Goal: Transaction & Acquisition: Book appointment/travel/reservation

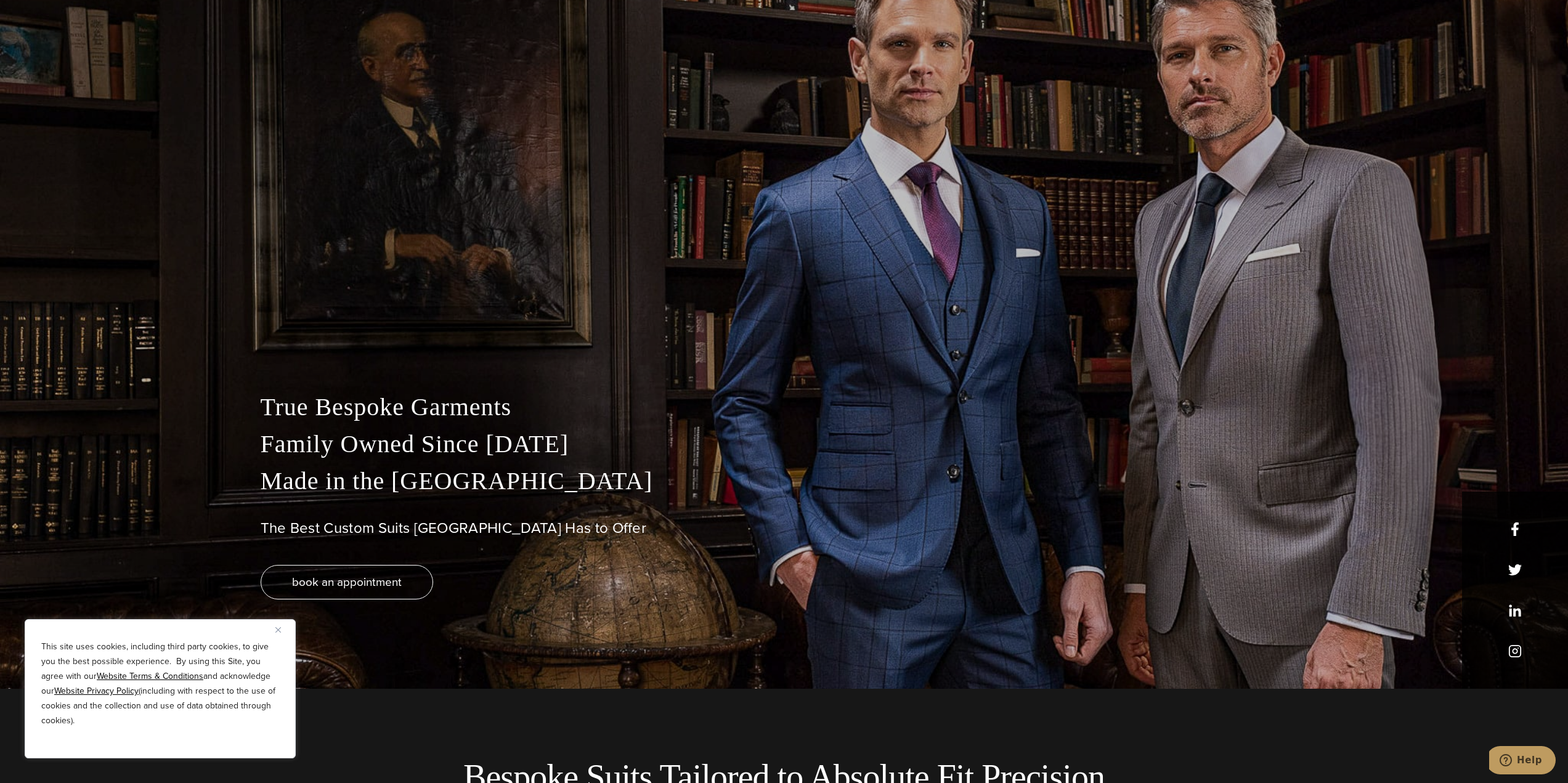
scroll to position [247, 0]
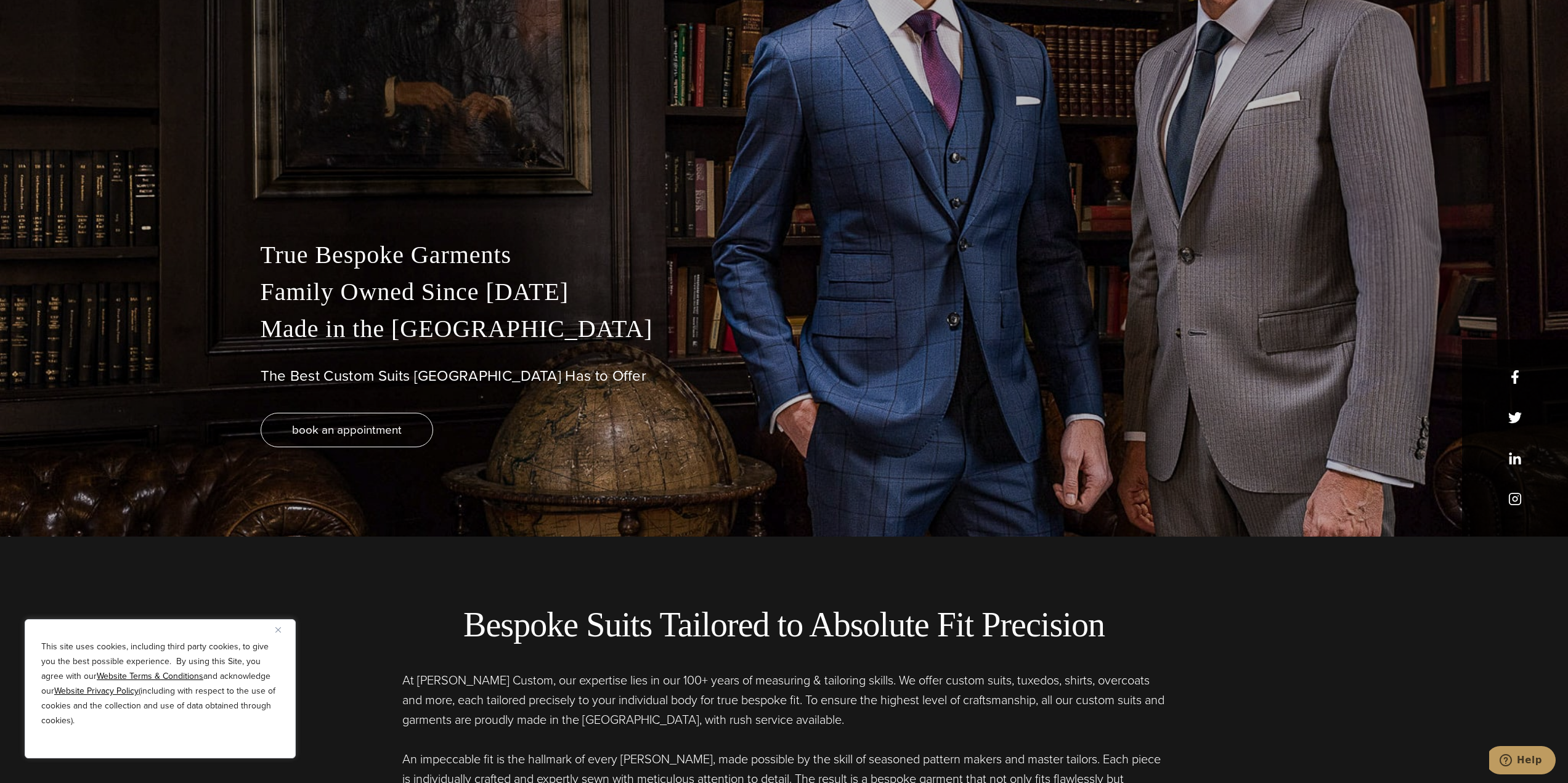
click at [278, 629] on img "Close" at bounding box center [278, 630] width 6 height 6
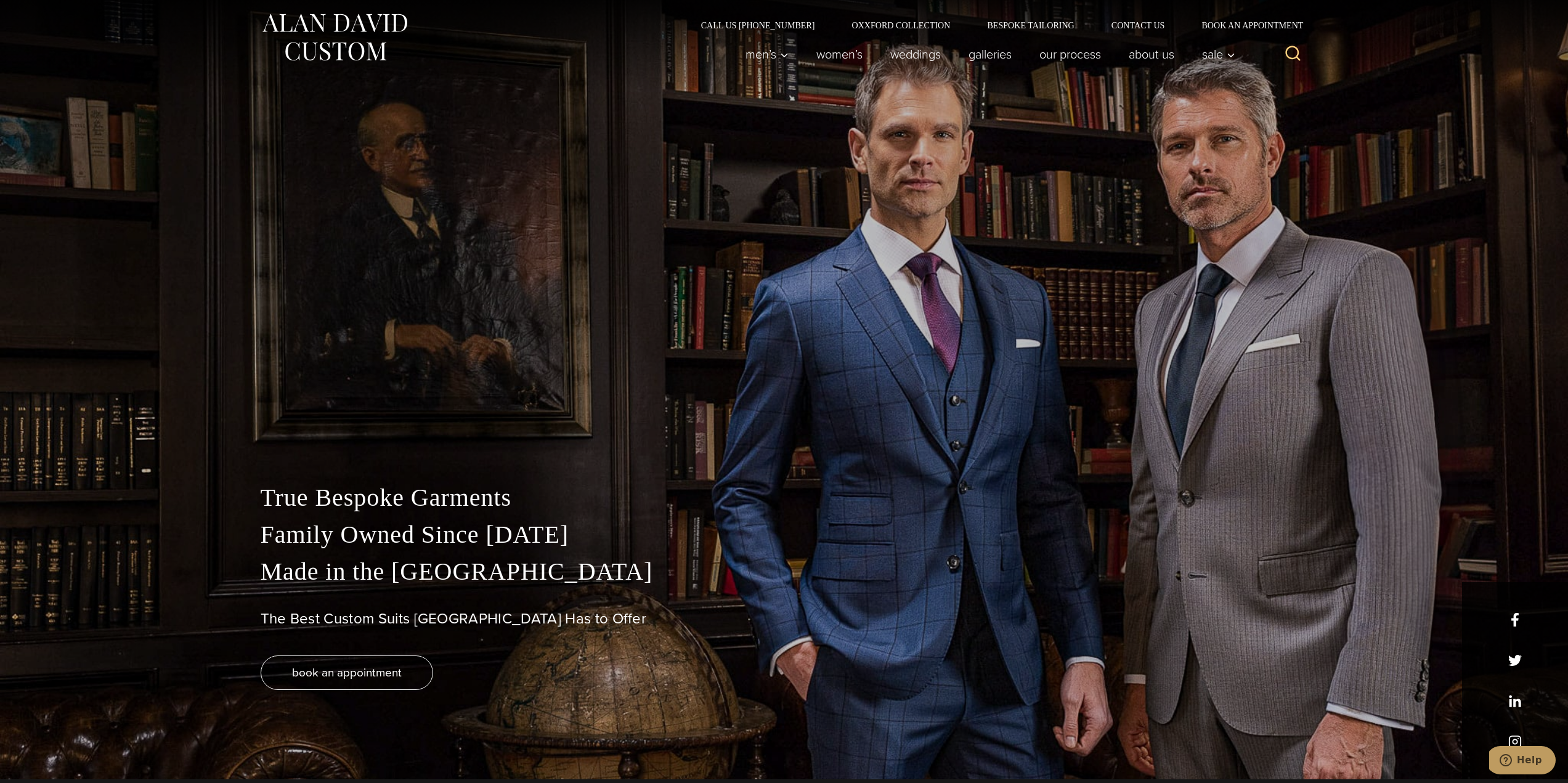
scroll to position [0, 0]
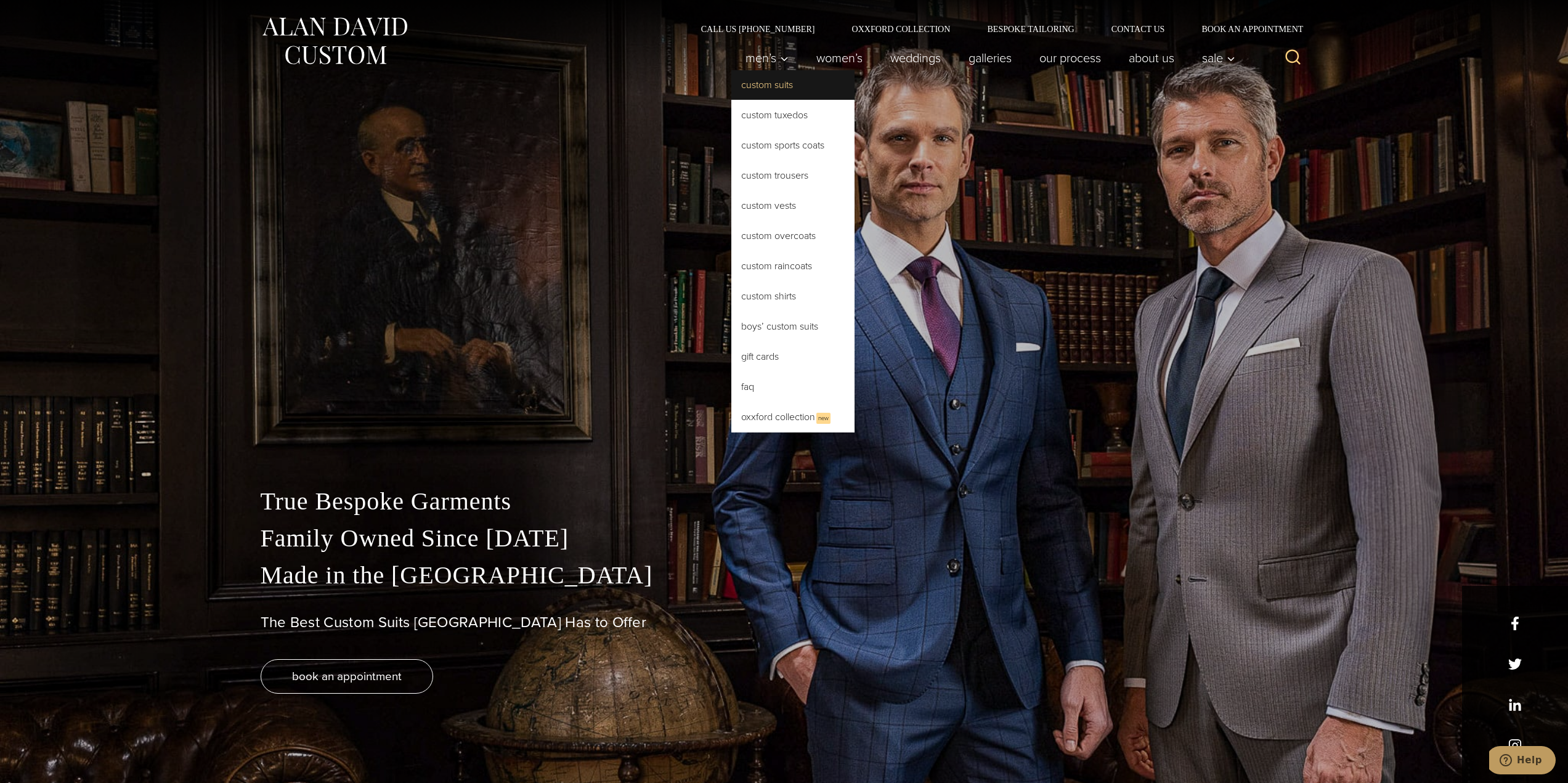
click at [767, 78] on link "Custom Suits" at bounding box center [792, 85] width 123 height 30
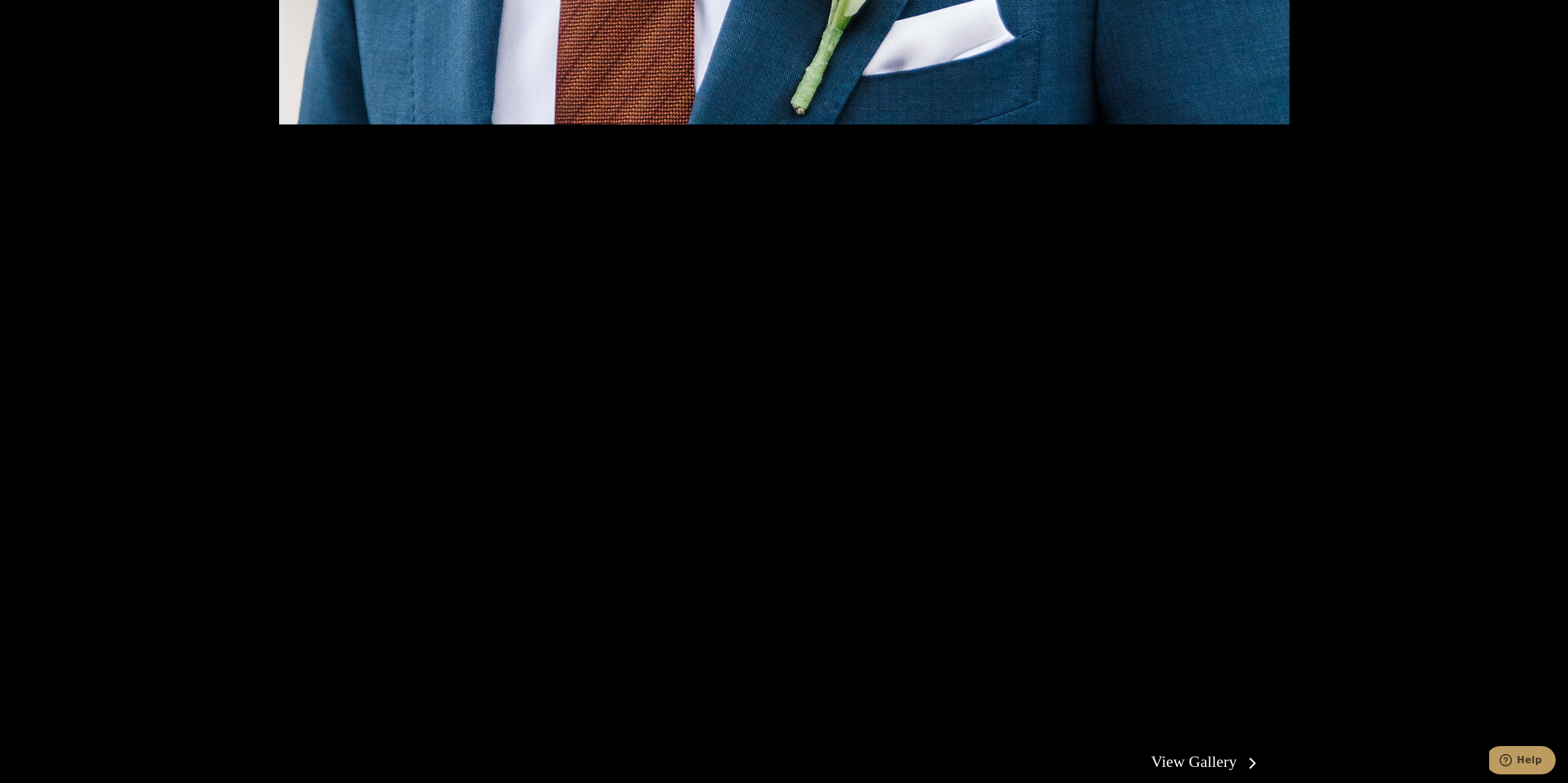
scroll to position [2465, 0]
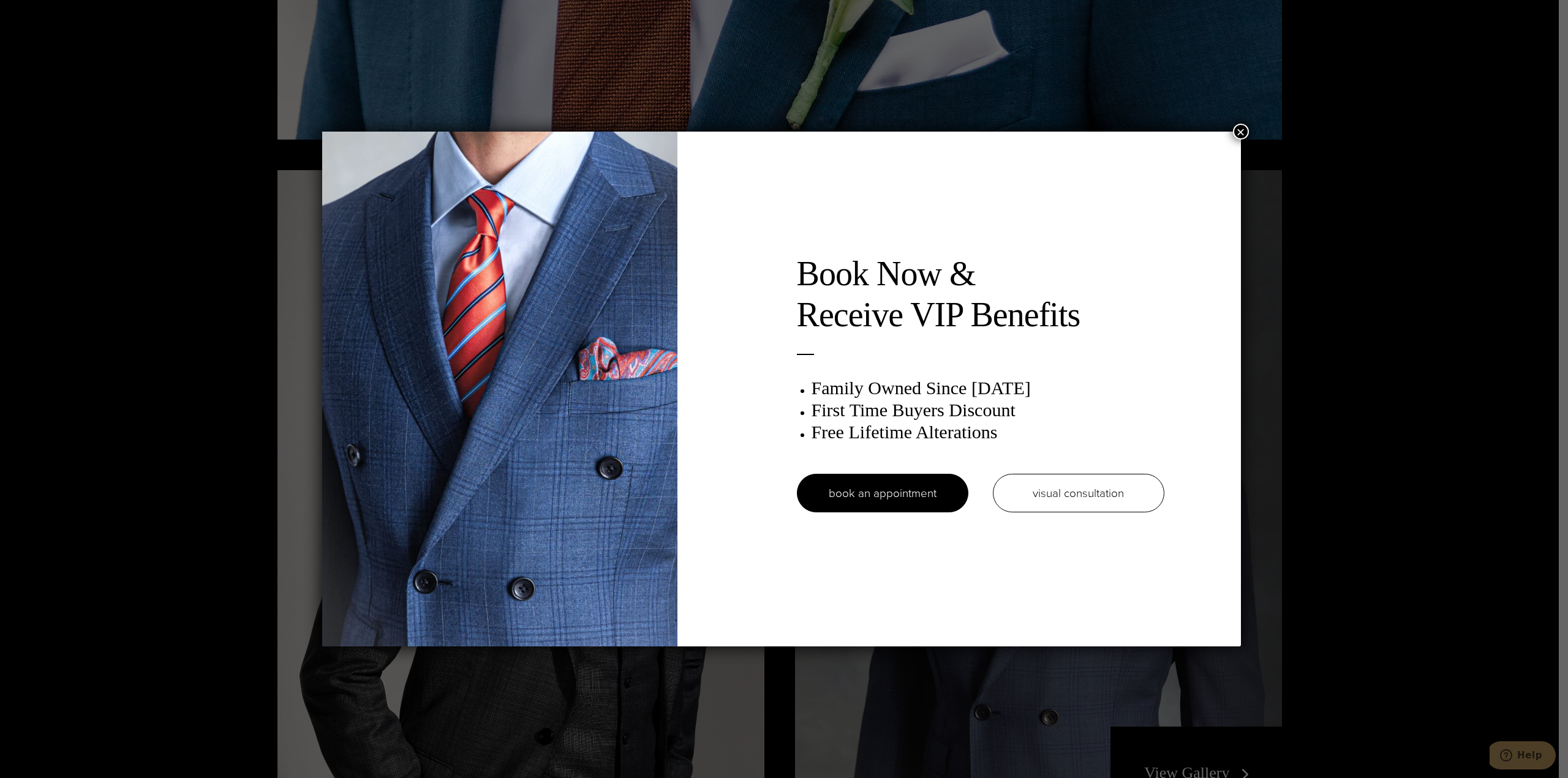
click at [1243, 130] on button "×" at bounding box center [1241, 132] width 16 height 16
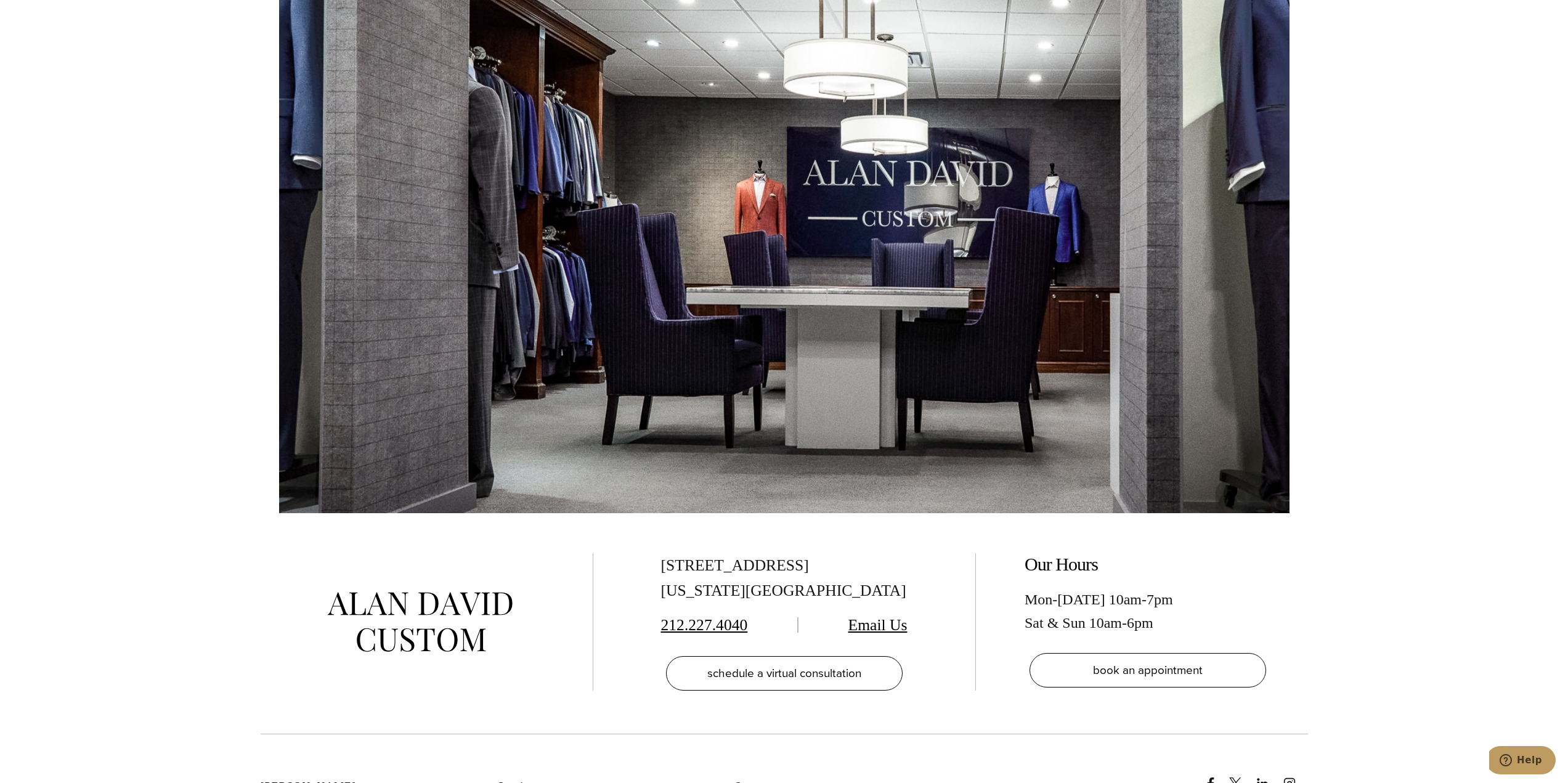
scroll to position [8689, 0]
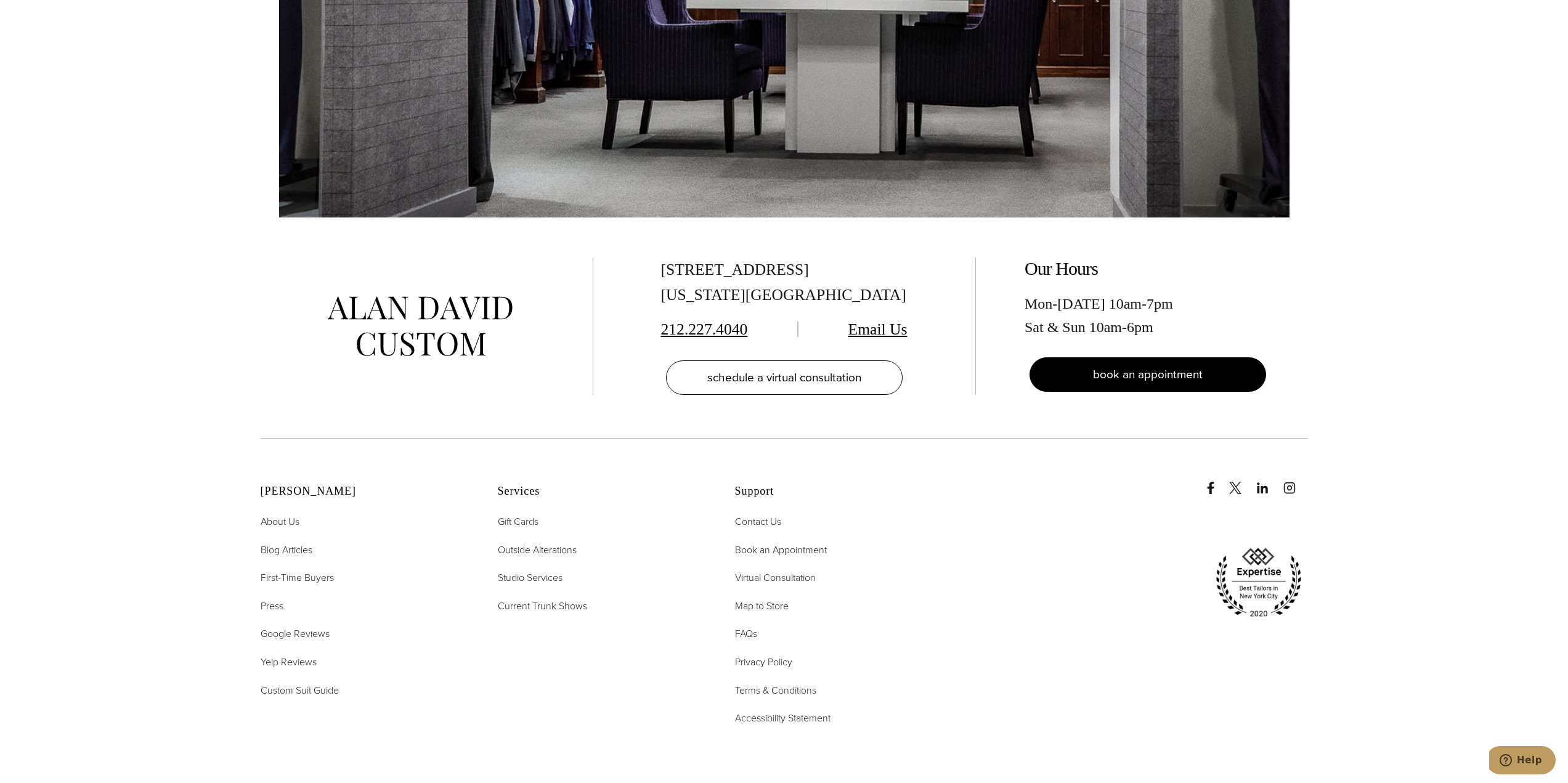
click at [1091, 358] on link "book an appointment" at bounding box center [1148, 375] width 237 height 35
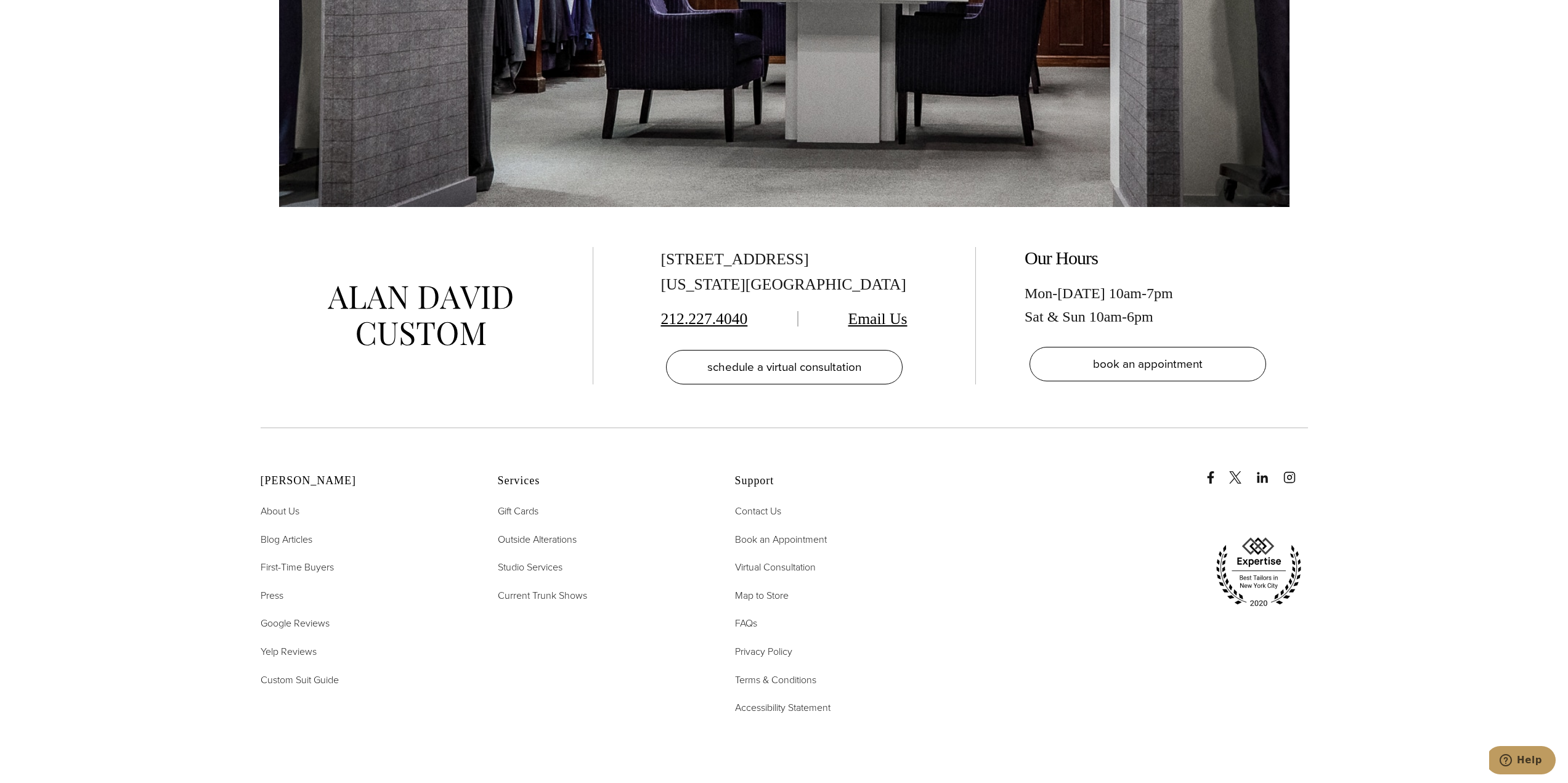
scroll to position [2896, 0]
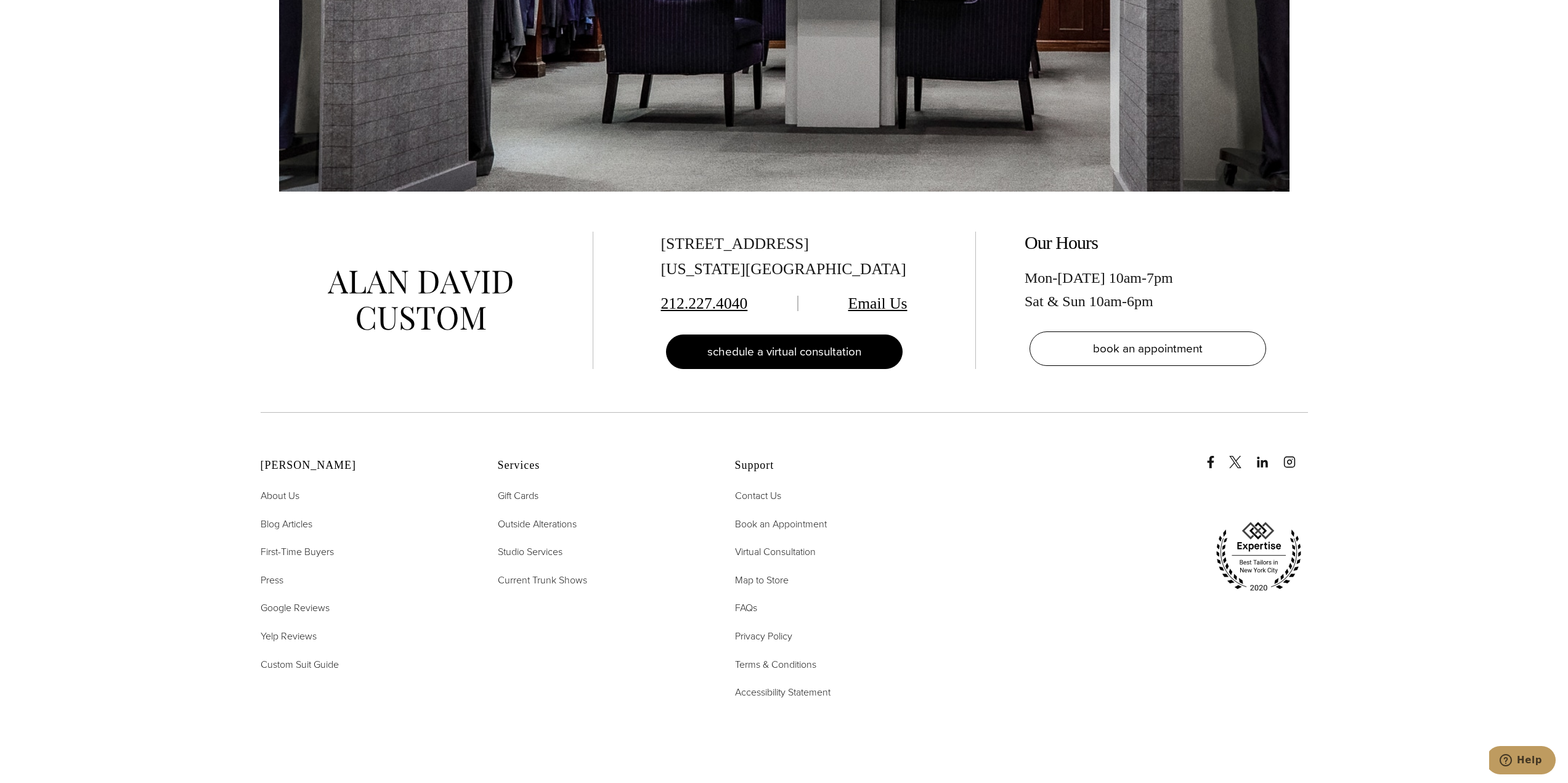
click at [846, 335] on link "schedule a virtual consultation" at bounding box center [784, 352] width 237 height 35
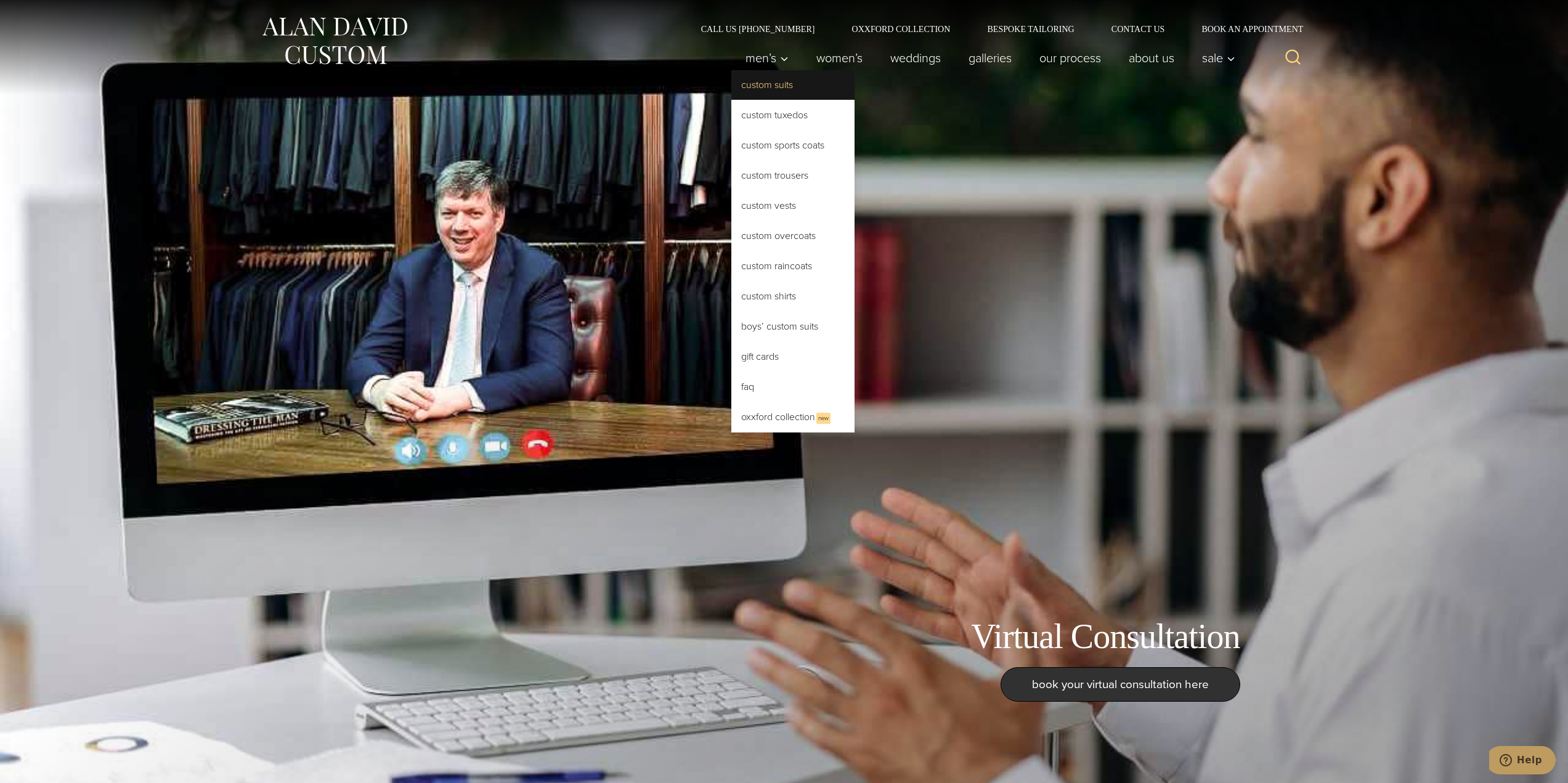
click at [787, 84] on link "Custom Suits" at bounding box center [792, 85] width 123 height 30
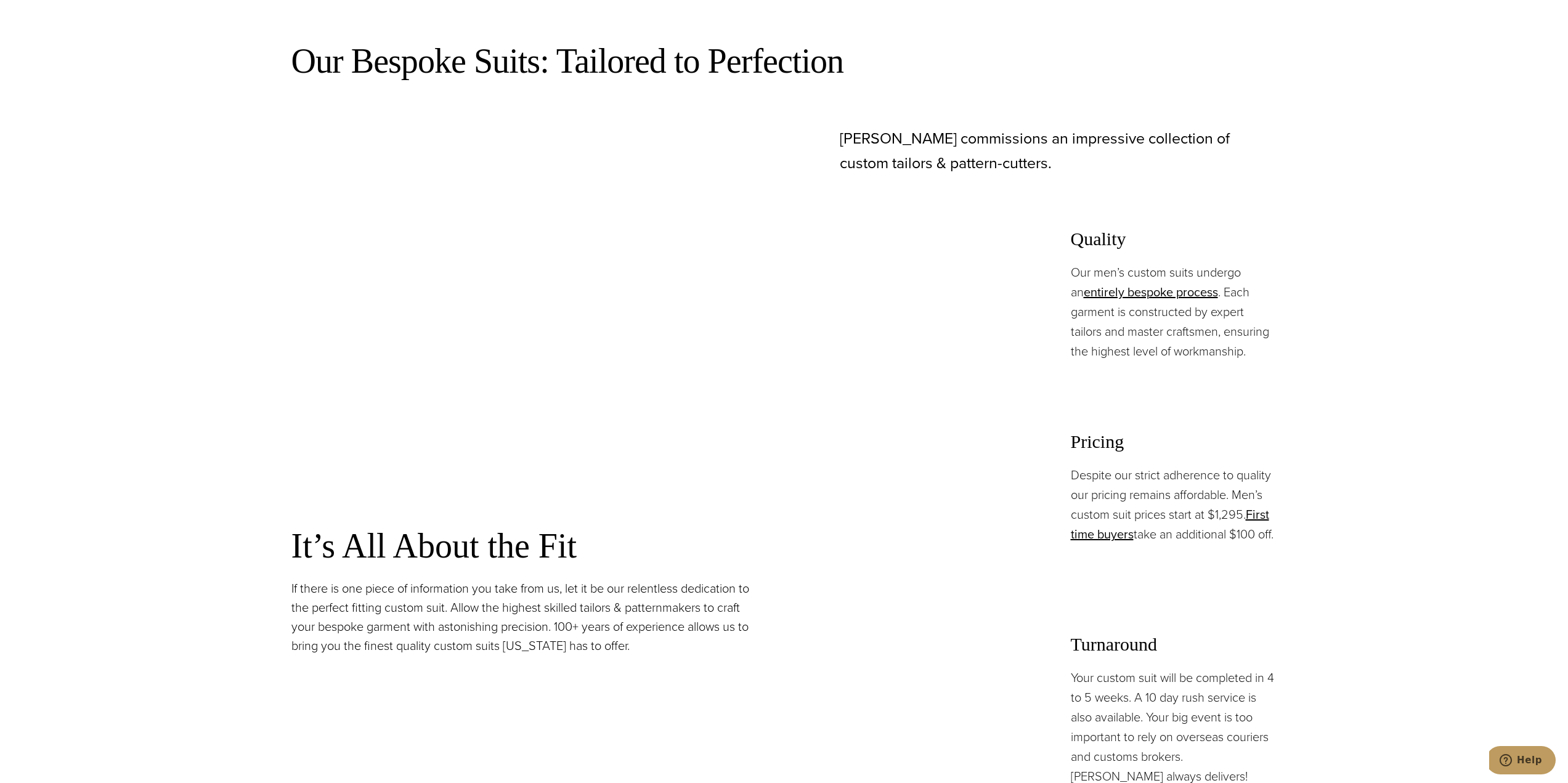
scroll to position [986, 0]
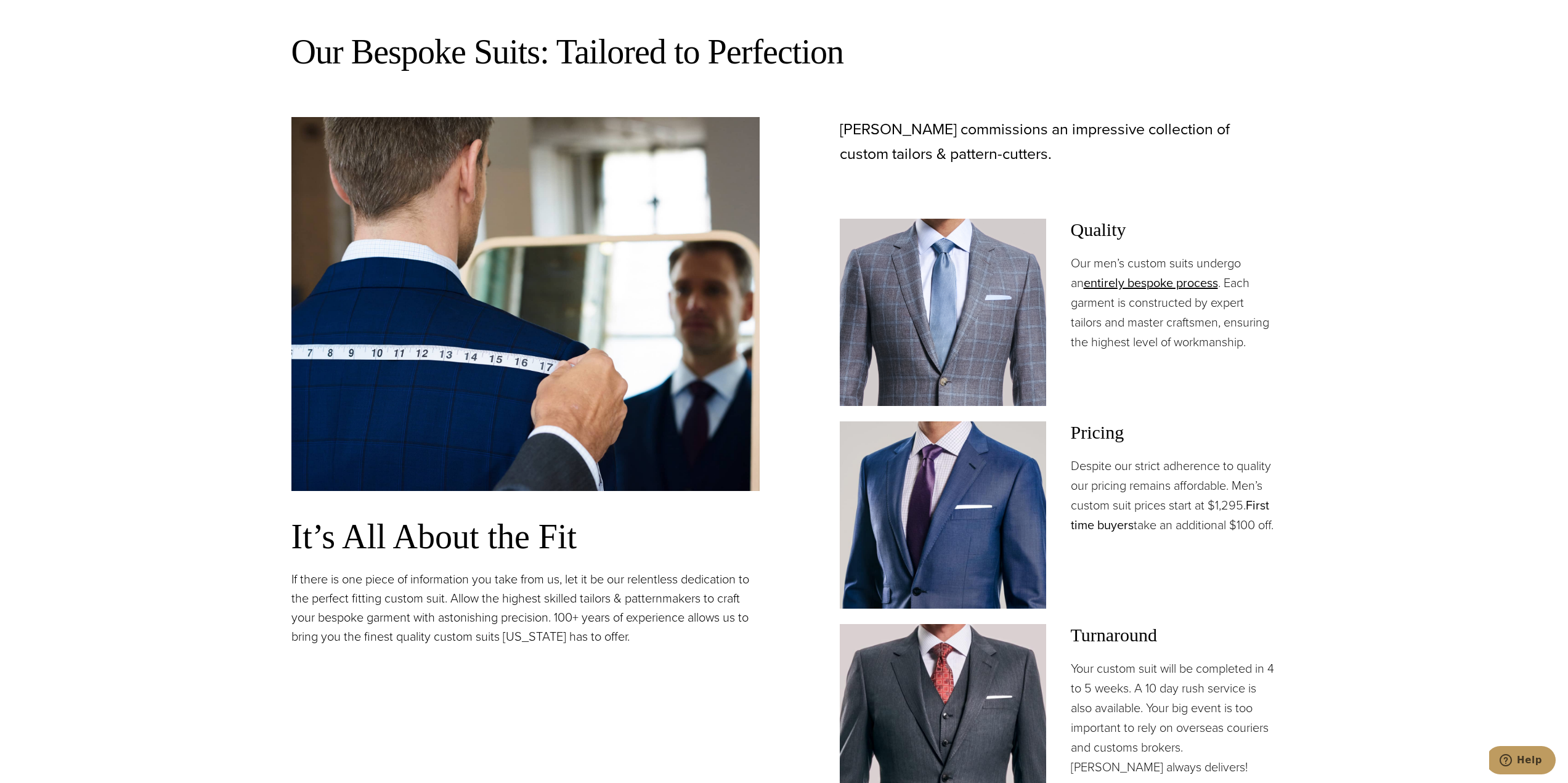
click at [1125, 522] on link "First time buyers" at bounding box center [1170, 515] width 199 height 38
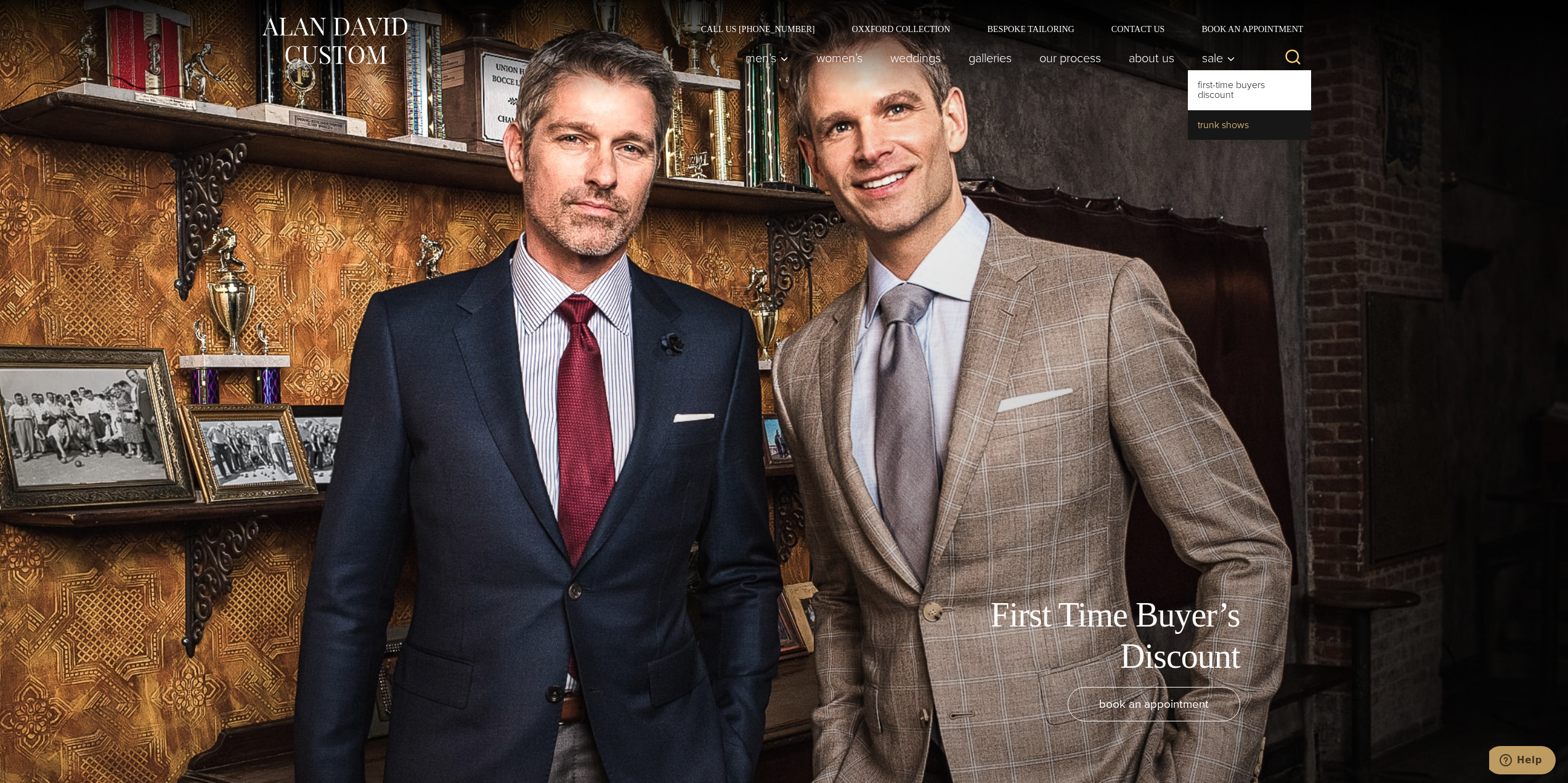
click at [1215, 125] on link "Trunk Shows" at bounding box center [1249, 125] width 123 height 30
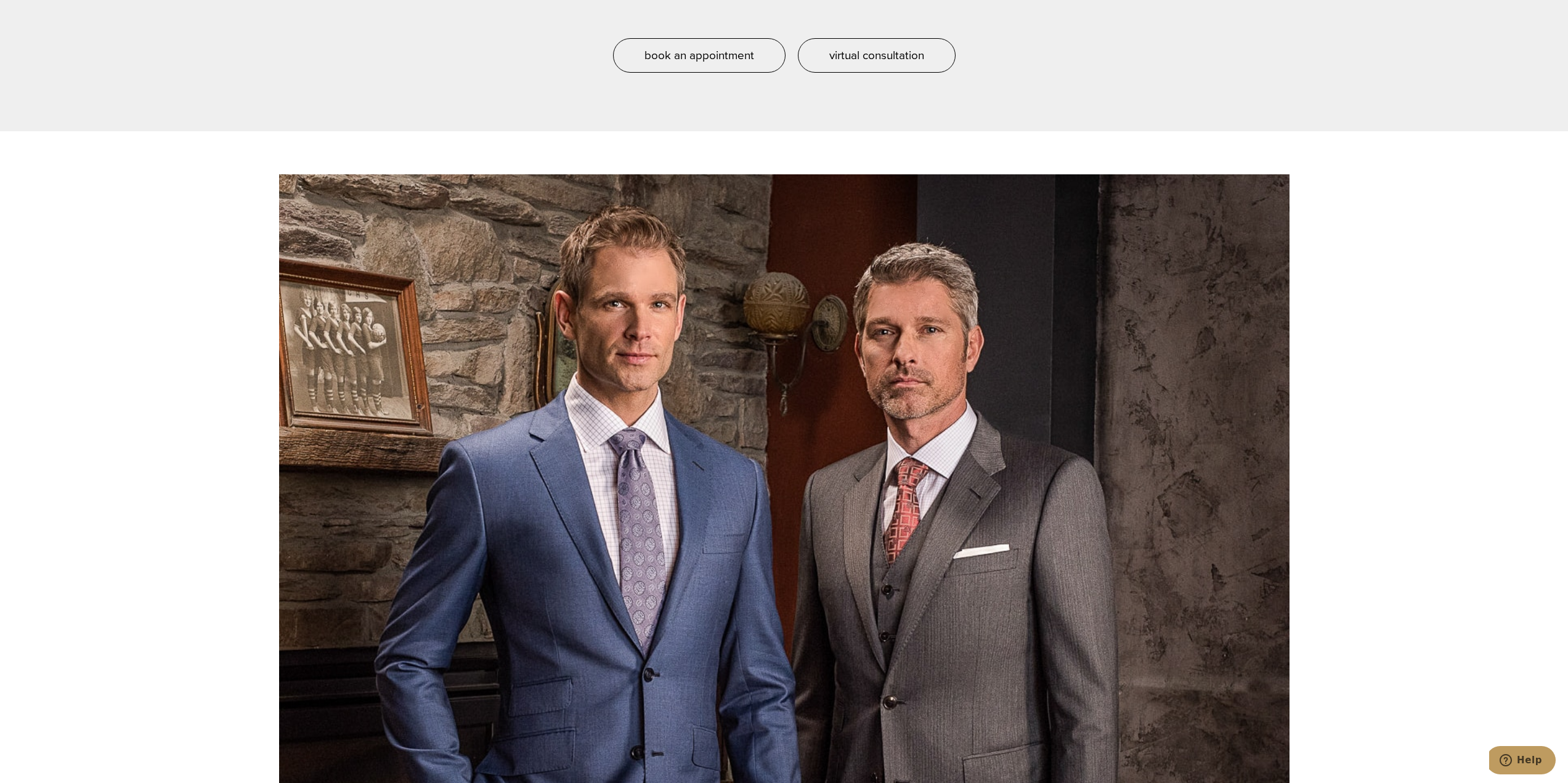
scroll to position [3882, 0]
